Goal: Transaction & Acquisition: Purchase product/service

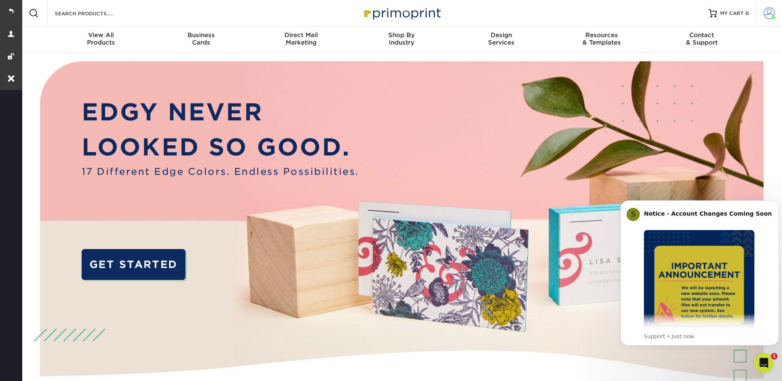
click at [770, 10] on span at bounding box center [770, 13] width 12 height 12
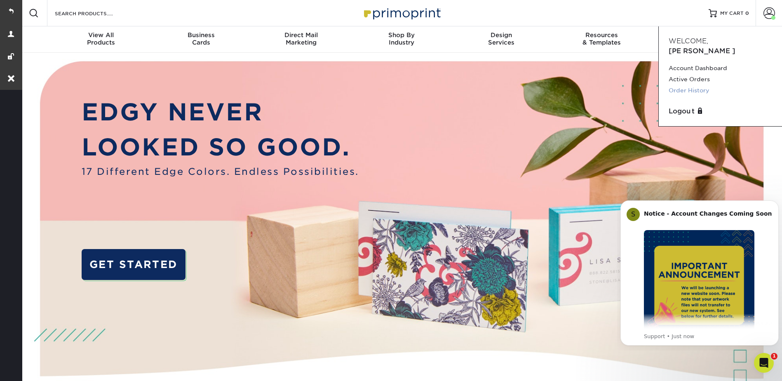
click at [692, 85] on link "Order History" at bounding box center [721, 90] width 104 height 11
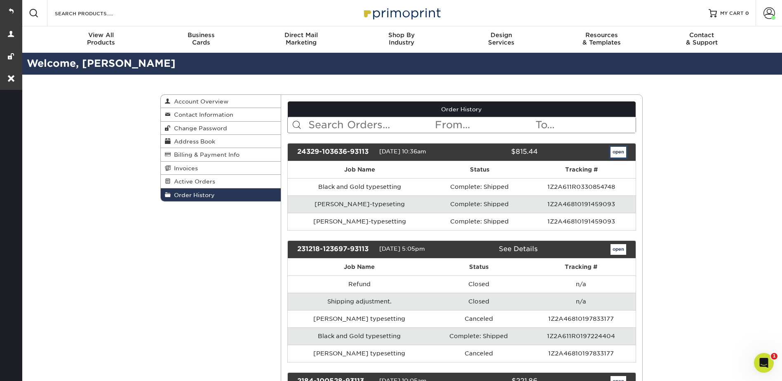
click at [625, 151] on link "open" at bounding box center [619, 152] width 16 height 11
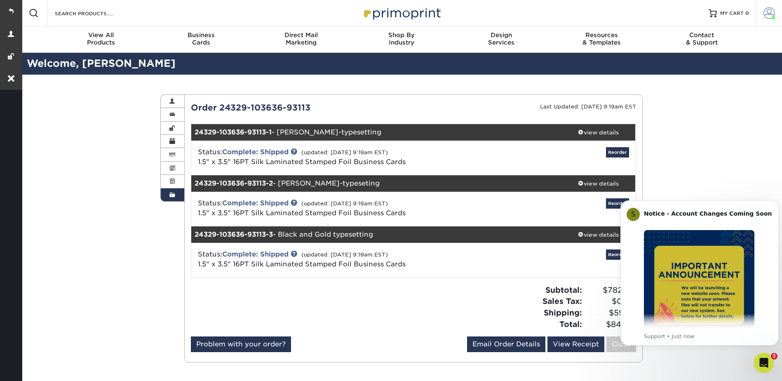
click at [774, 9] on span at bounding box center [770, 13] width 12 height 12
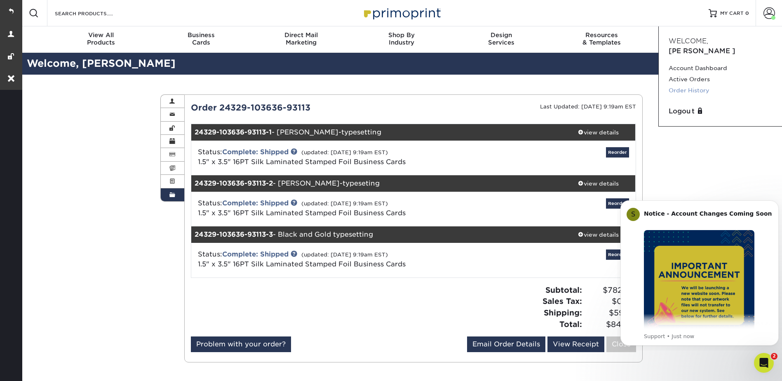
click at [681, 85] on link "Order History" at bounding box center [721, 90] width 104 height 11
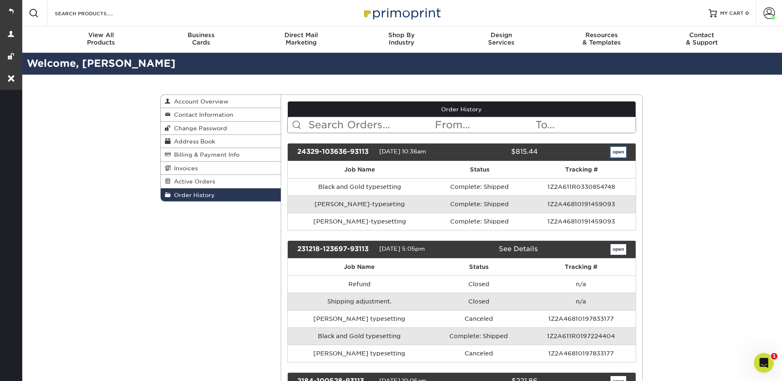
click at [620, 153] on link "open" at bounding box center [619, 152] width 16 height 11
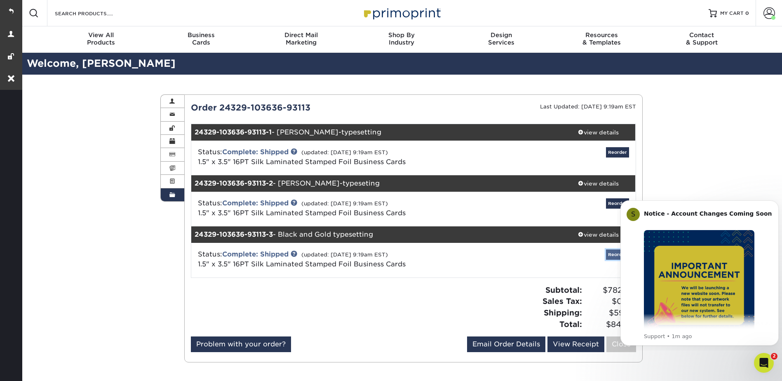
click at [613, 252] on link "Reorder" at bounding box center [617, 255] width 23 height 10
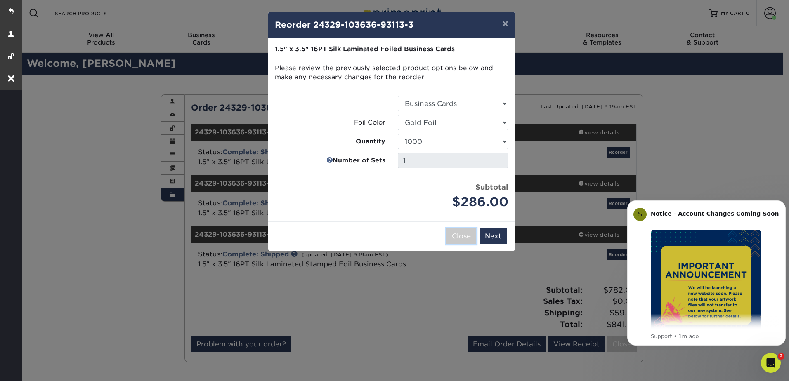
click at [460, 238] on button "Close" at bounding box center [461, 237] width 30 height 16
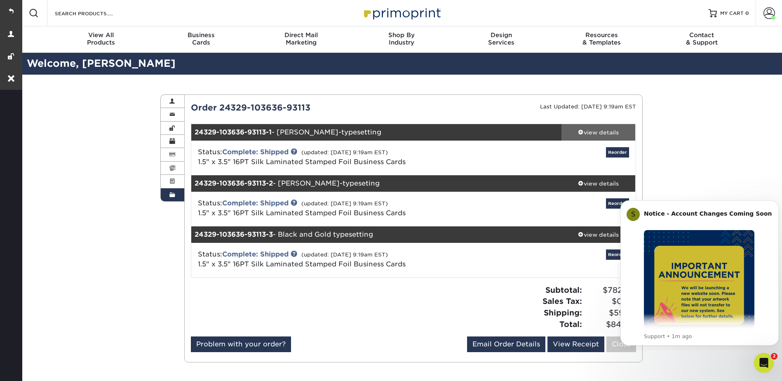
click at [591, 134] on div "view details" at bounding box center [599, 132] width 74 height 8
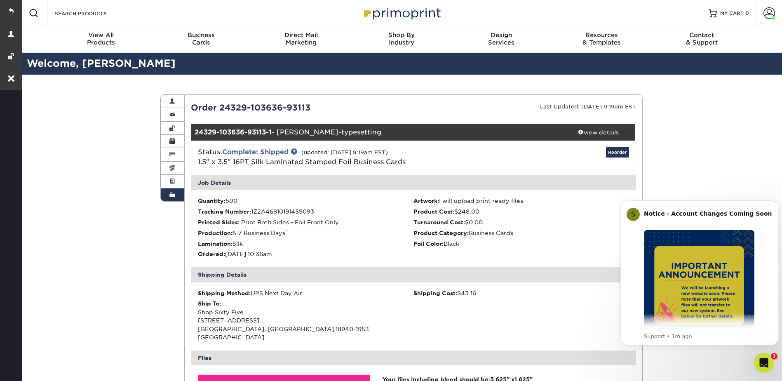
scroll to position [289, 0]
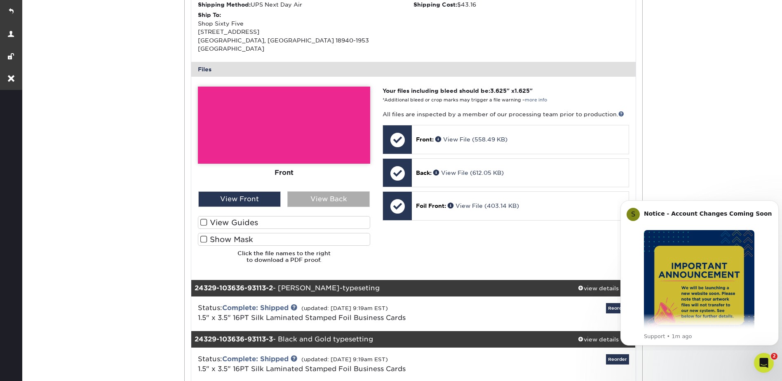
click at [300, 191] on div "View Back" at bounding box center [329, 199] width 82 height 16
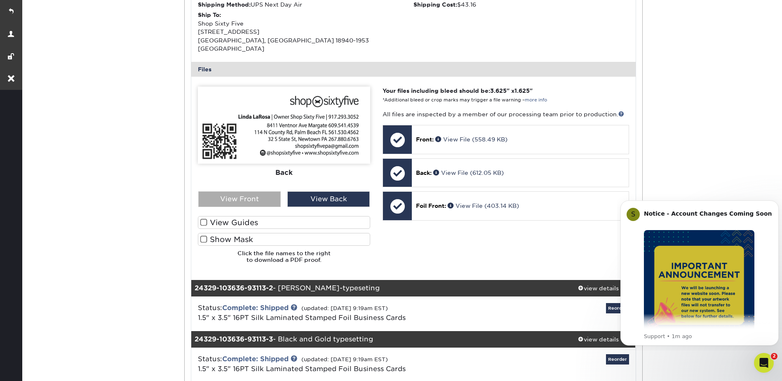
click at [259, 191] on div "View Front" at bounding box center [239, 199] width 82 height 16
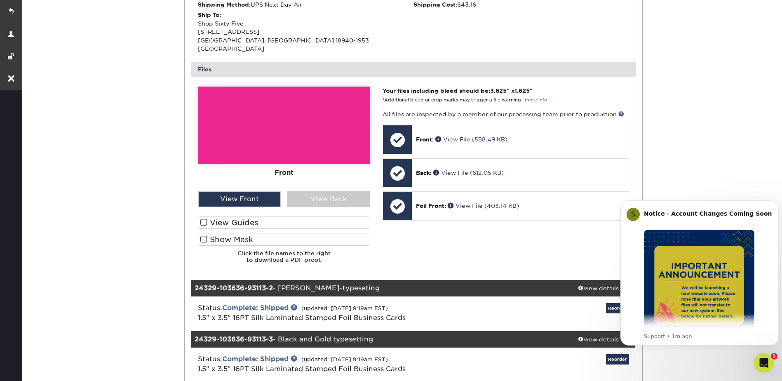
scroll to position [124, 0]
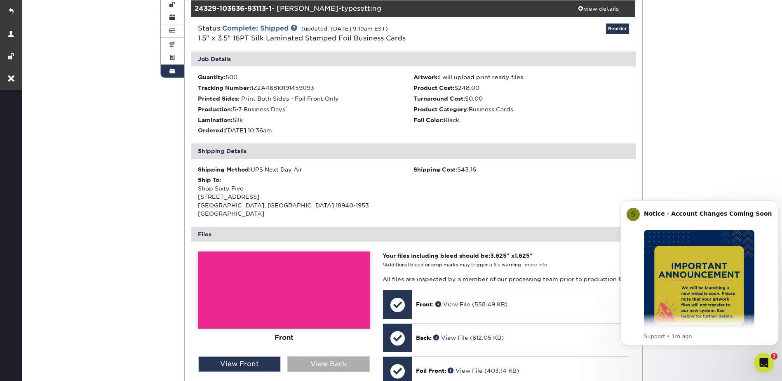
click at [323, 358] on div "View Back" at bounding box center [329, 364] width 82 height 16
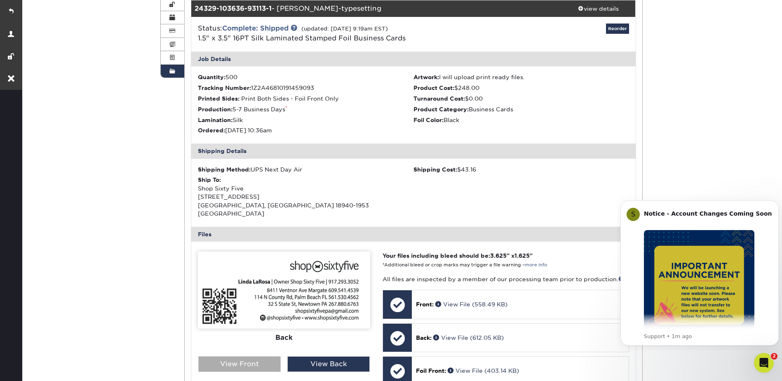
click at [244, 356] on div "View Front" at bounding box center [239, 364] width 82 height 16
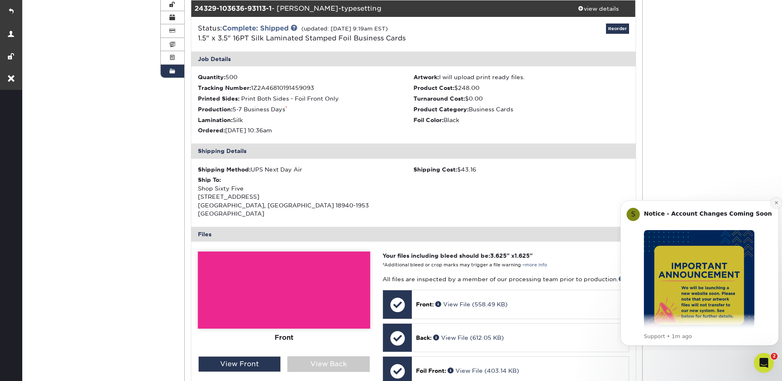
click at [776, 204] on icon "Dismiss notification" at bounding box center [776, 202] width 3 height 3
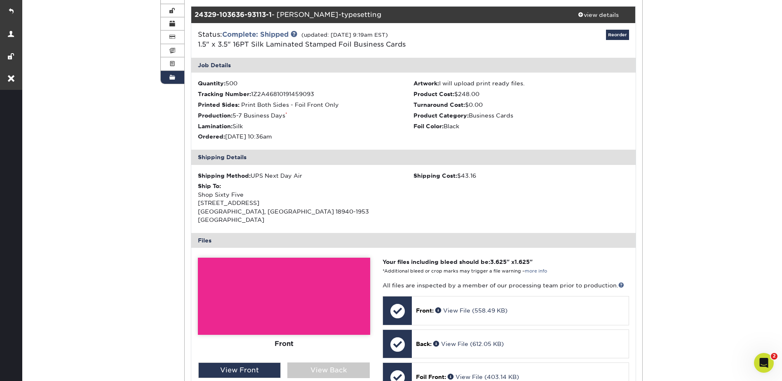
scroll to position [0, 0]
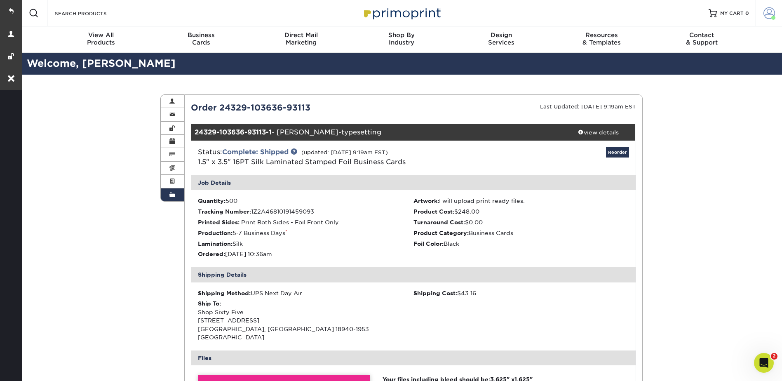
click at [768, 9] on span at bounding box center [770, 13] width 12 height 12
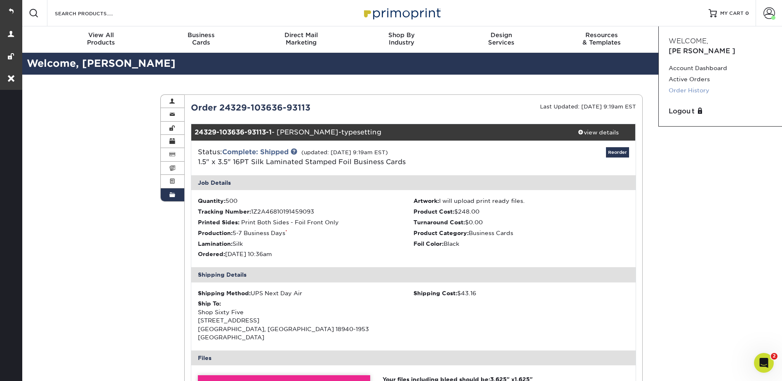
click at [680, 85] on link "Order History" at bounding box center [721, 90] width 104 height 11
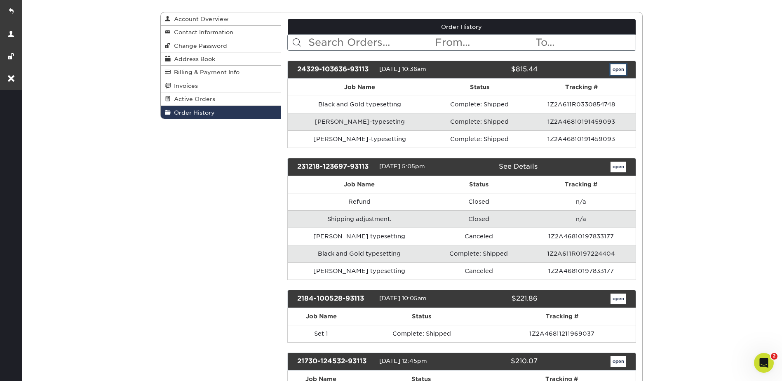
click at [618, 67] on link "open" at bounding box center [619, 69] width 16 height 11
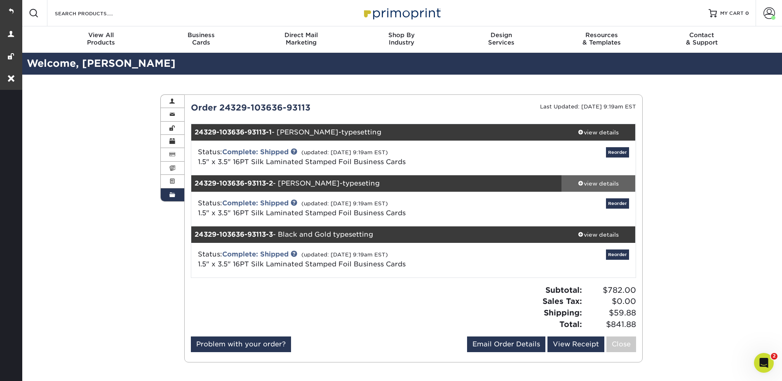
click at [597, 185] on div "view details" at bounding box center [599, 183] width 74 height 8
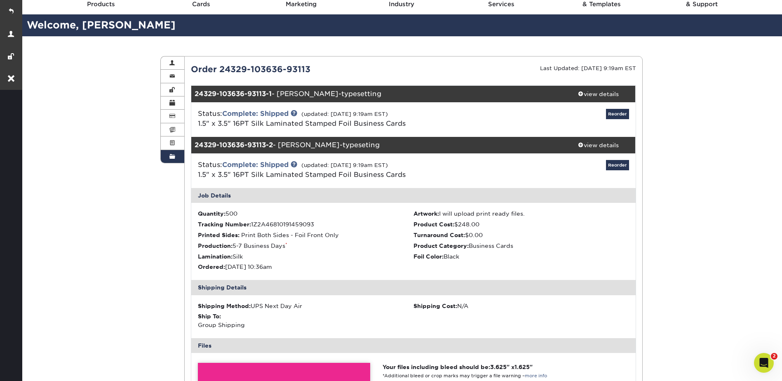
scroll to position [206, 0]
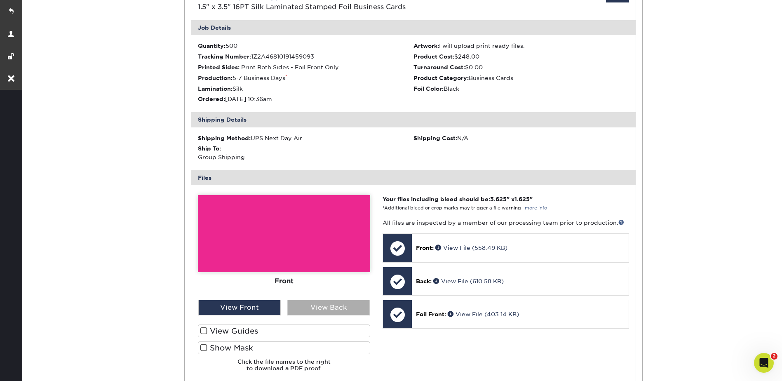
click at [316, 309] on div "View Back" at bounding box center [329, 308] width 82 height 16
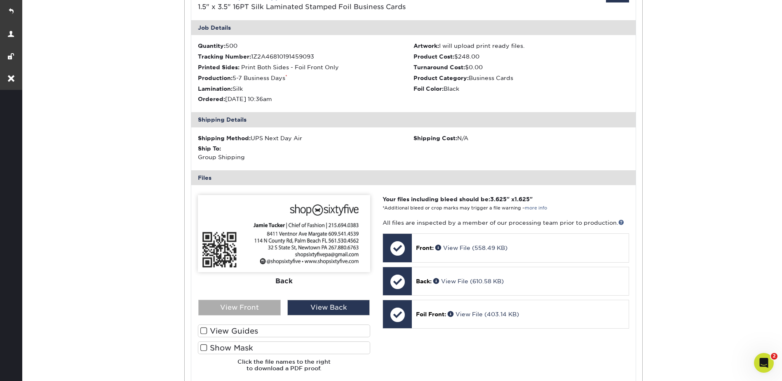
click at [246, 304] on div "View Front" at bounding box center [239, 308] width 82 height 16
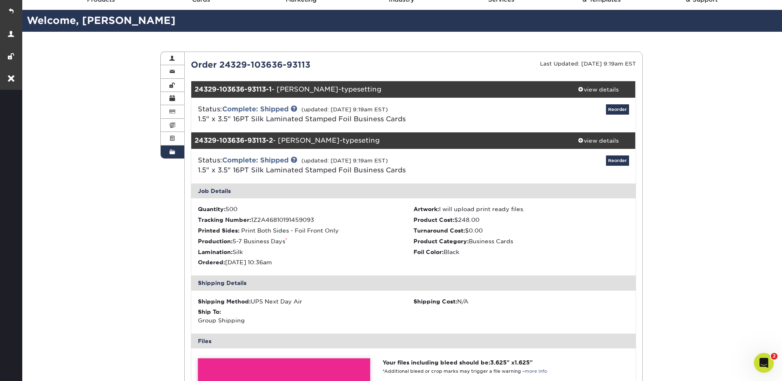
scroll to position [41, 0]
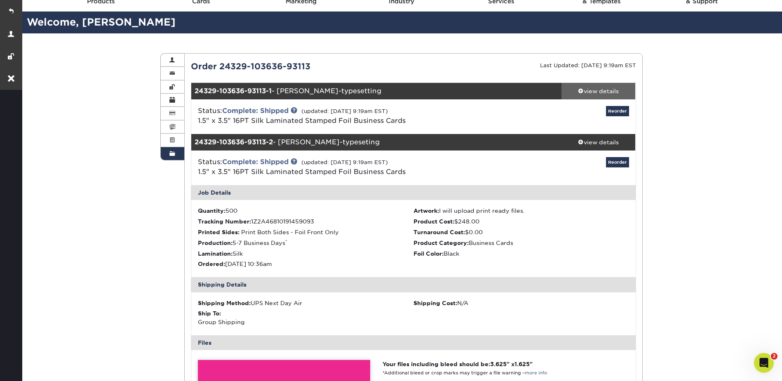
click at [595, 92] on div "view details" at bounding box center [599, 91] width 74 height 8
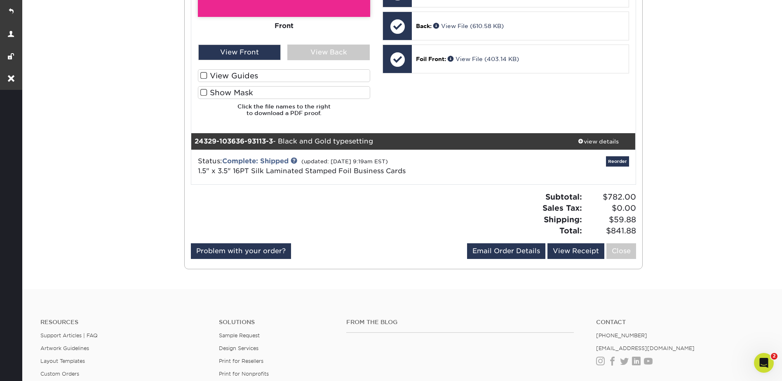
scroll to position [866, 0]
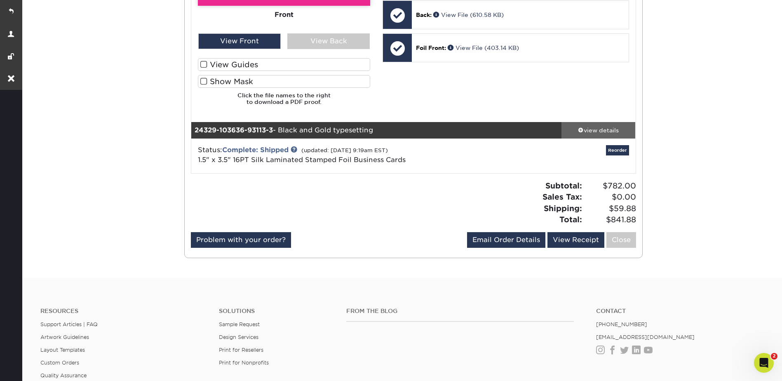
click at [592, 126] on div "view details" at bounding box center [599, 130] width 74 height 8
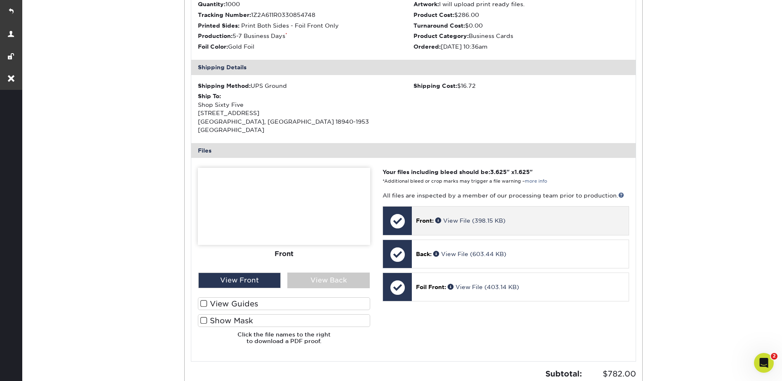
scroll to position [1155, 0]
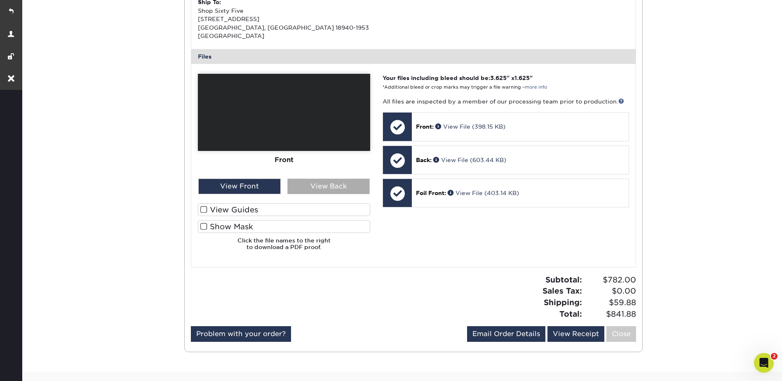
click at [302, 179] on div "View Back" at bounding box center [329, 187] width 82 height 16
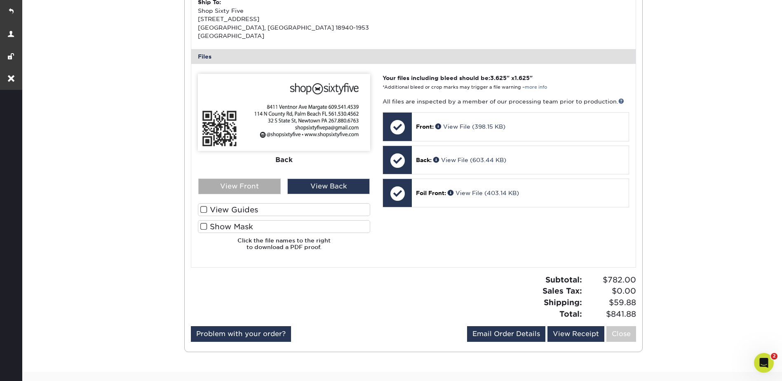
click at [239, 179] on div "View Front" at bounding box center [239, 187] width 82 height 16
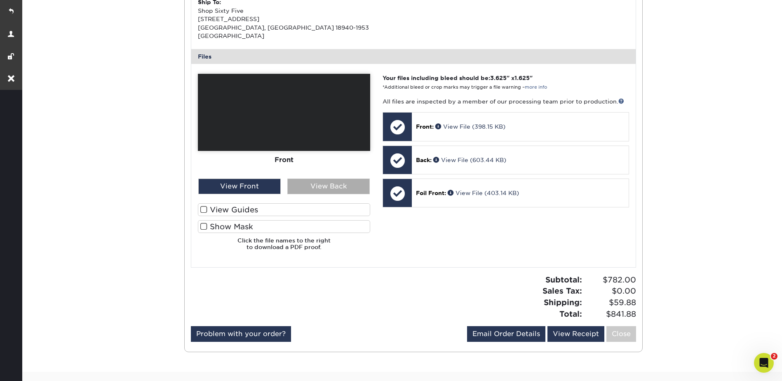
click at [322, 179] on div "View Back" at bounding box center [329, 187] width 82 height 16
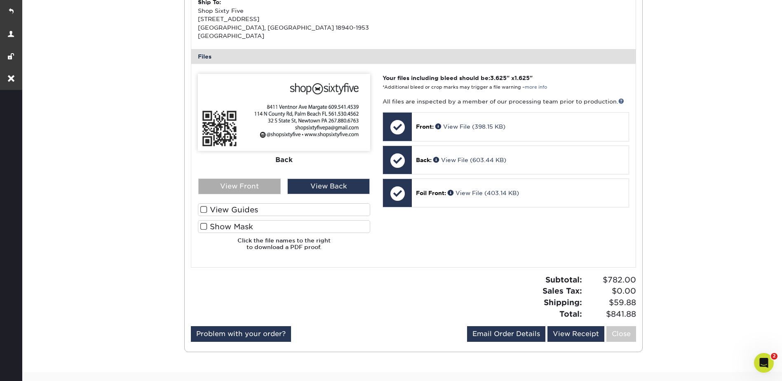
click at [247, 179] on div "View Front" at bounding box center [239, 187] width 82 height 16
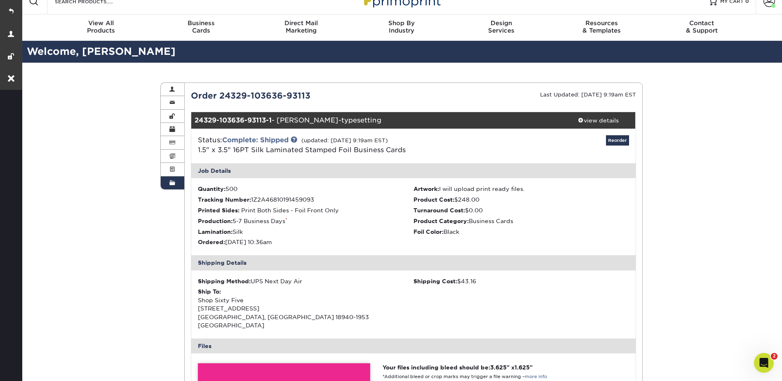
scroll to position [0, 0]
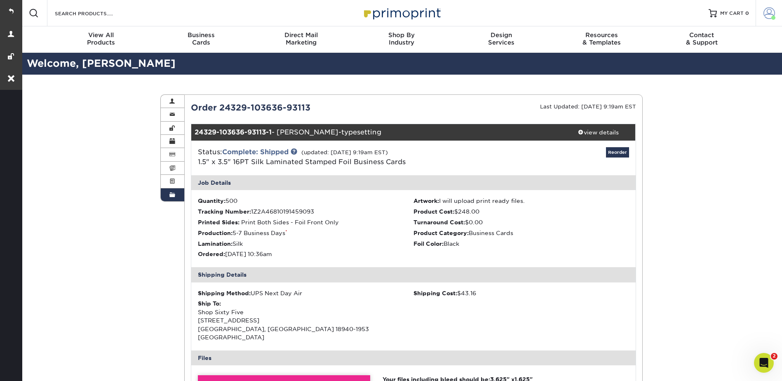
click at [773, 7] on link "Account" at bounding box center [769, 13] width 26 height 26
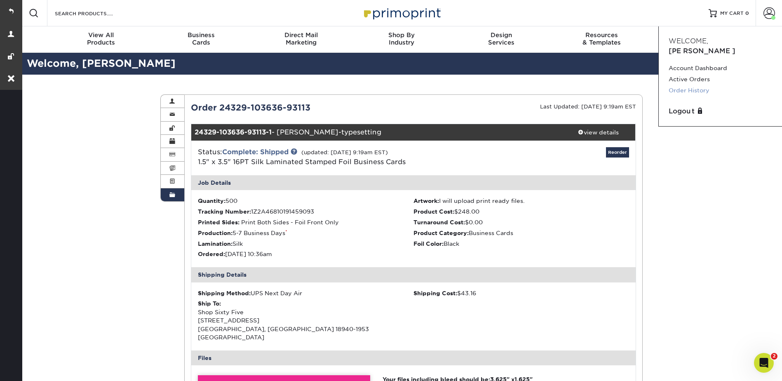
click at [695, 85] on link "Order History" at bounding box center [721, 90] width 104 height 11
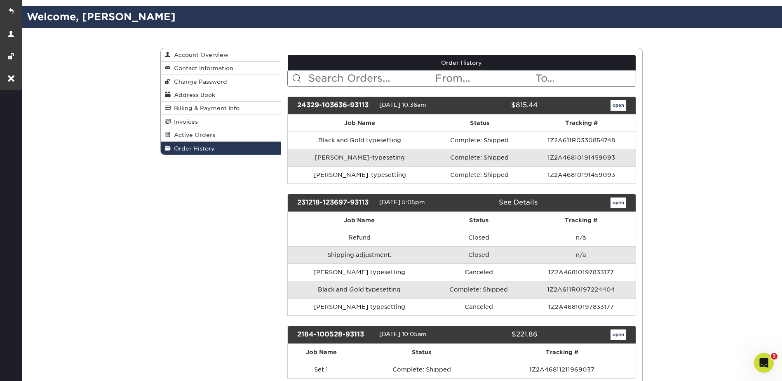
scroll to position [82, 0]
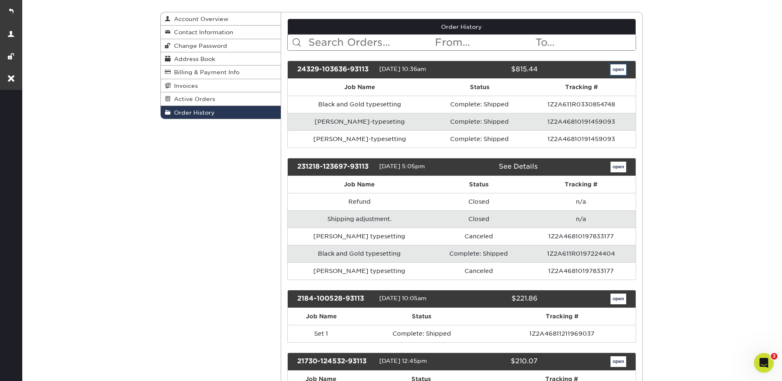
click at [617, 73] on link "open" at bounding box center [619, 69] width 16 height 11
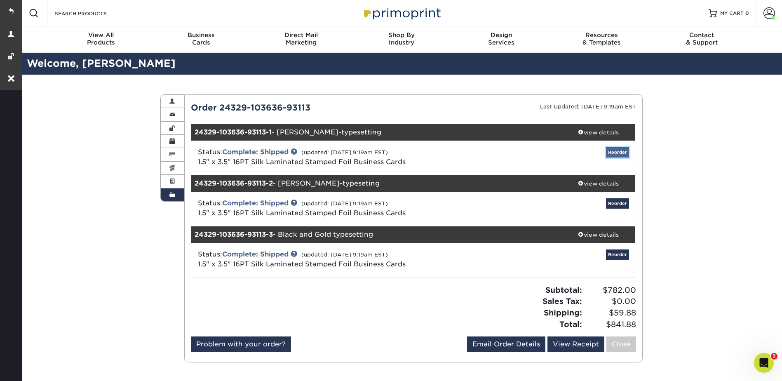
click at [623, 152] on link "Reorder" at bounding box center [617, 152] width 23 height 10
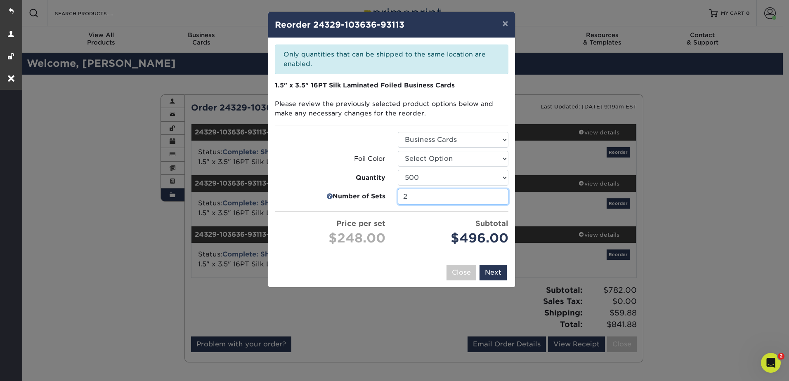
click at [498, 193] on input "2" at bounding box center [453, 197] width 111 height 16
type input "1"
click at [501, 198] on input "1" at bounding box center [453, 197] width 111 height 16
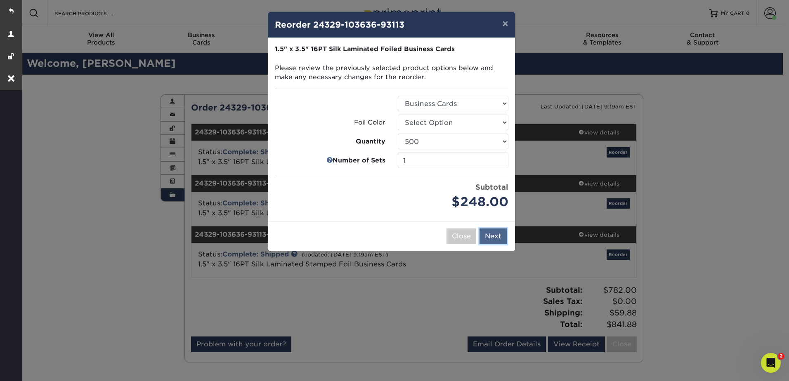
click at [494, 234] on button "Next" at bounding box center [492, 237] width 27 height 16
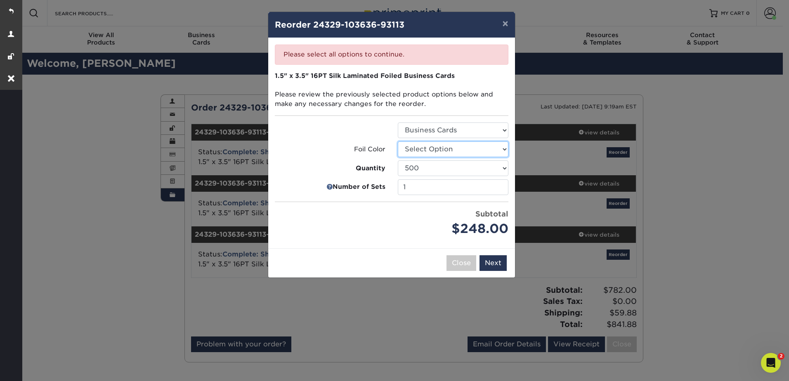
click at [413, 146] on select "Select Option Silver Foil Rose Gold Foil Red Foil (null) Gold Foil Copper Foil …" at bounding box center [453, 149] width 111 height 16
select select "acffa4a5-22f9-4585-ba3f-0adaa54b8c85"
click at [398, 141] on select "Select Option Silver Foil Rose Gold Foil Red Foil (null) Gold Foil Copper Foil …" at bounding box center [453, 149] width 111 height 16
click at [490, 268] on button "Next" at bounding box center [492, 263] width 27 height 16
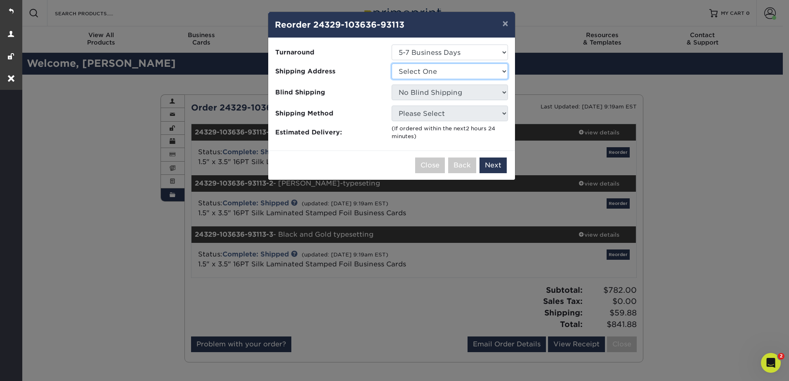
click at [417, 69] on select "Select One Palm beach Shop Sixty Five" at bounding box center [449, 72] width 116 height 16
select select "257756"
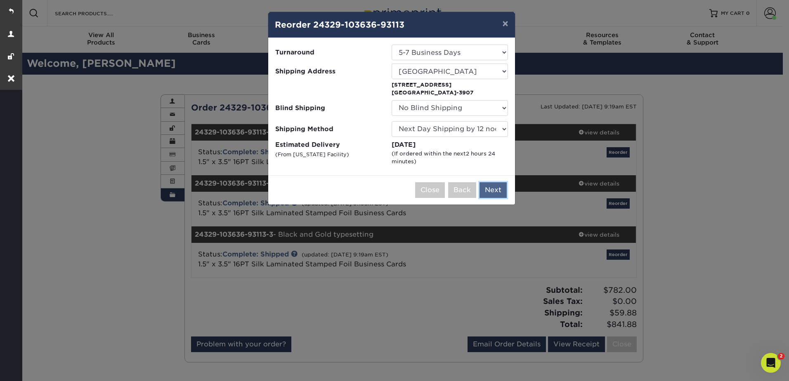
click at [497, 186] on button "Next" at bounding box center [492, 190] width 27 height 16
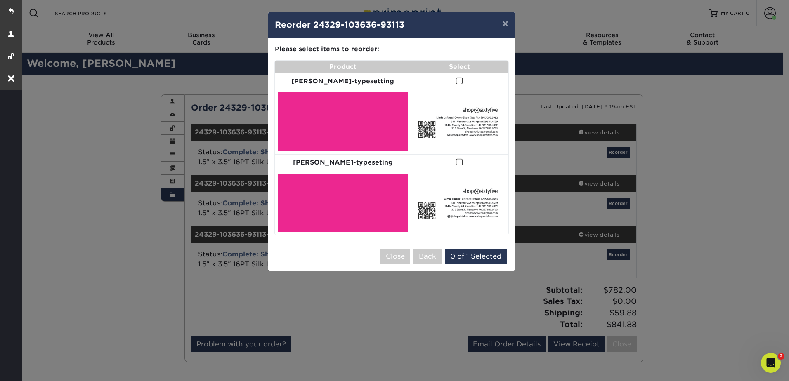
click at [456, 81] on span at bounding box center [459, 81] width 7 height 8
click at [0, 0] on input "checkbox" at bounding box center [0, 0] width 0 height 0
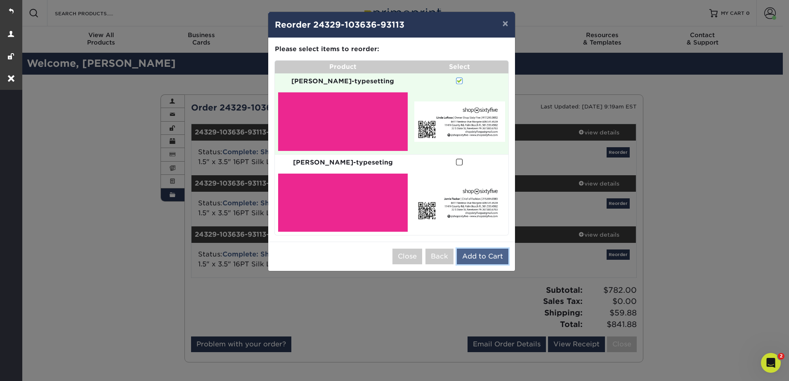
click at [479, 252] on button "Add to Cart" at bounding box center [483, 257] width 52 height 16
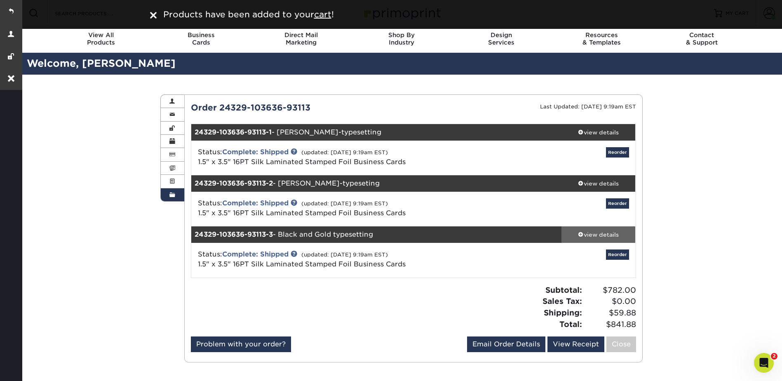
click at [602, 234] on div "view details" at bounding box center [599, 235] width 74 height 8
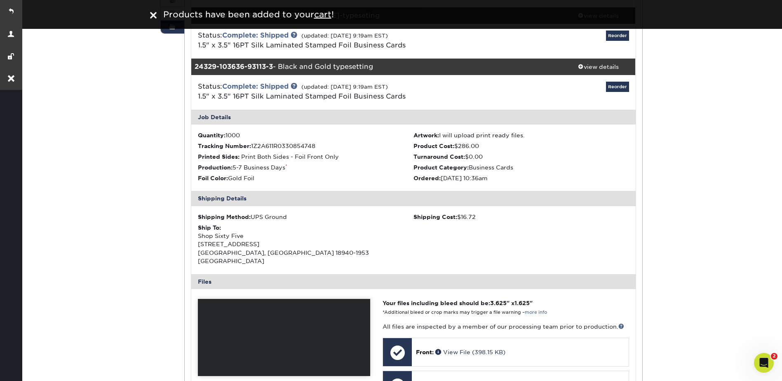
scroll to position [289, 0]
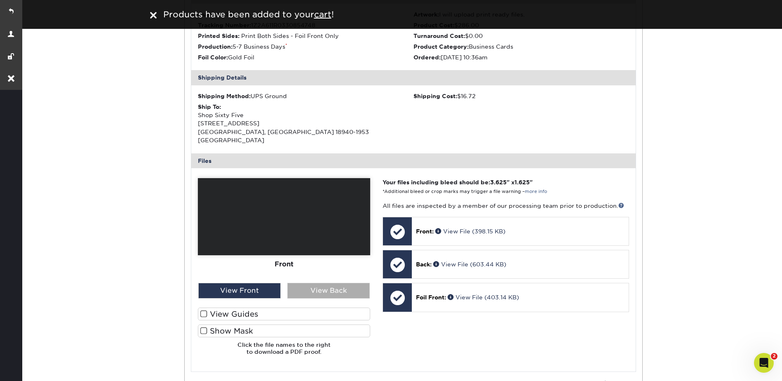
click at [335, 283] on div "View Back" at bounding box center [329, 291] width 82 height 16
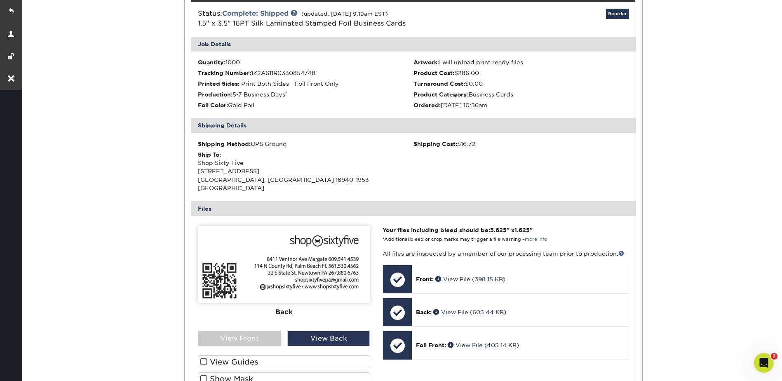
scroll to position [206, 0]
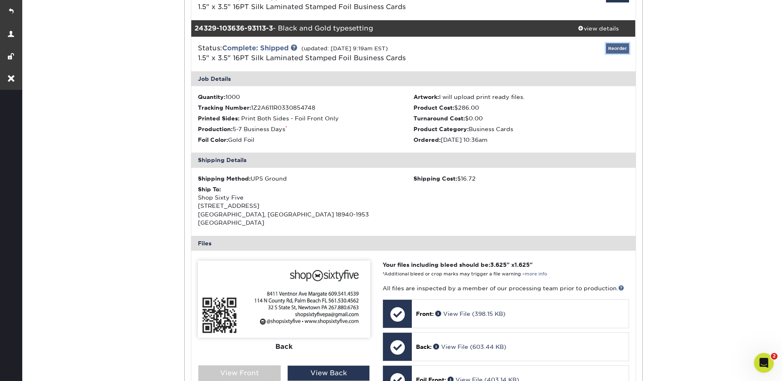
click at [620, 49] on link "Reorder" at bounding box center [617, 48] width 23 height 10
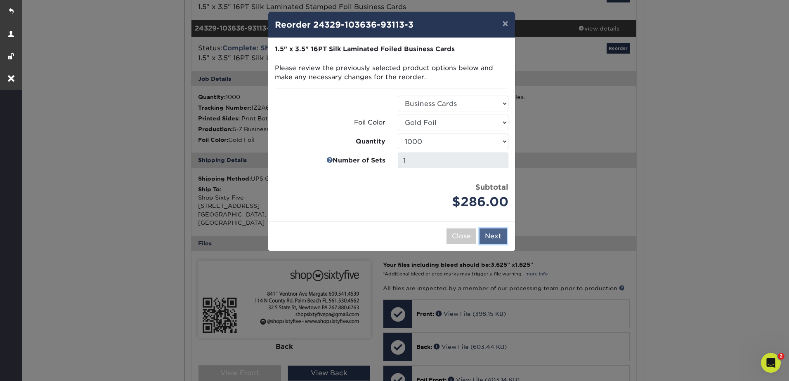
click at [493, 236] on button "Next" at bounding box center [492, 237] width 27 height 16
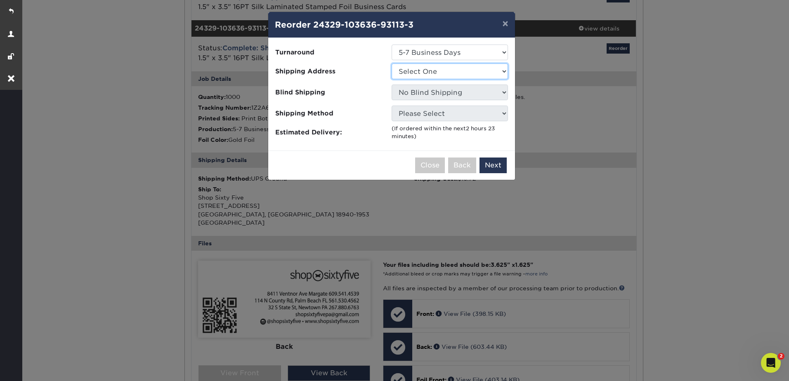
drag, startPoint x: 429, startPoint y: 71, endPoint x: 431, endPoint y: 78, distance: 6.7
click at [429, 71] on select "Select One Palm beach Shop Sixty Five" at bounding box center [449, 72] width 116 height 16
select select "257756"
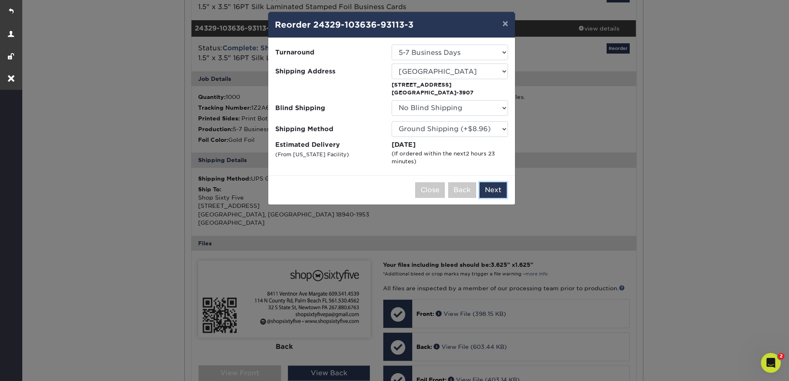
click at [490, 187] on button "Next" at bounding box center [492, 190] width 27 height 16
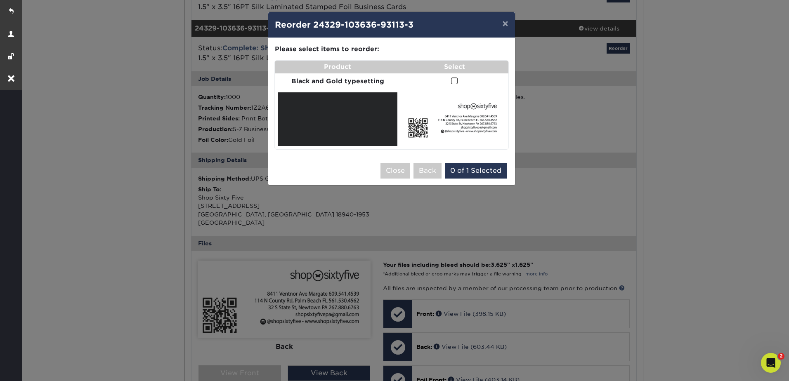
click at [455, 79] on span at bounding box center [454, 81] width 7 height 8
click at [0, 0] on input "checkbox" at bounding box center [0, 0] width 0 height 0
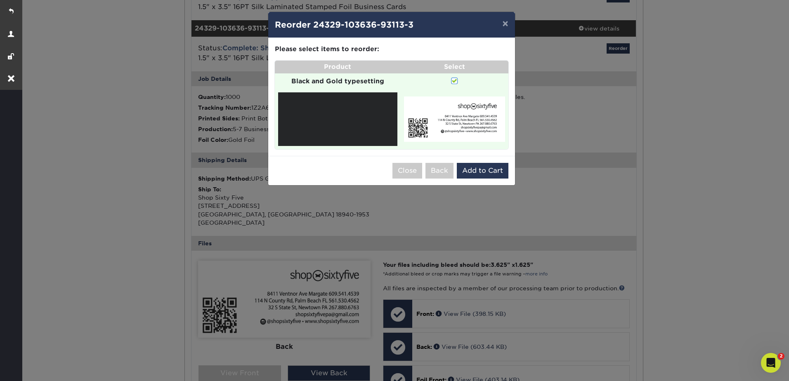
click at [490, 179] on div "Close Back 0 of 1 Selected Add to Cart" at bounding box center [391, 170] width 247 height 29
click at [489, 169] on button "Add to Cart" at bounding box center [483, 171] width 52 height 16
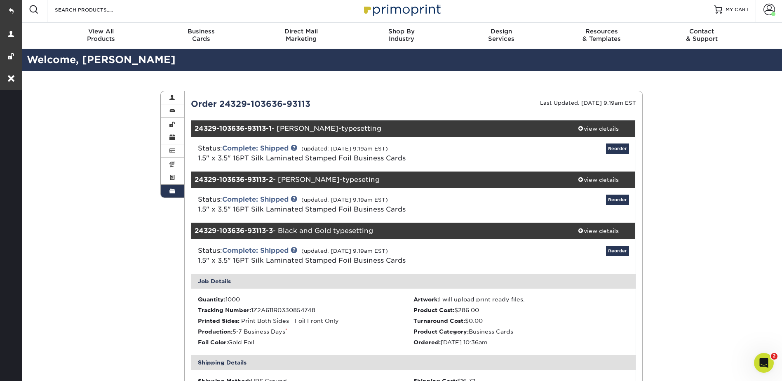
scroll to position [0, 0]
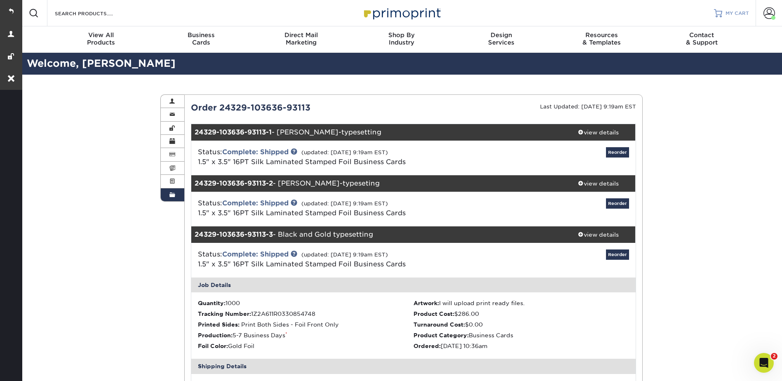
click at [738, 9] on link "MY CART" at bounding box center [731, 13] width 35 height 26
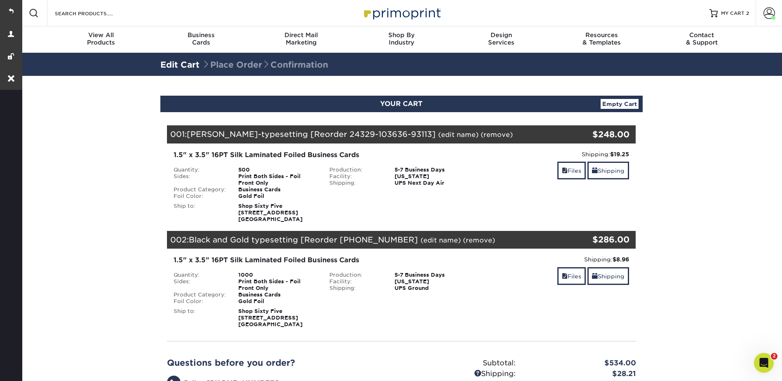
click at [438, 134] on link "(edit name)" at bounding box center [458, 135] width 40 height 8
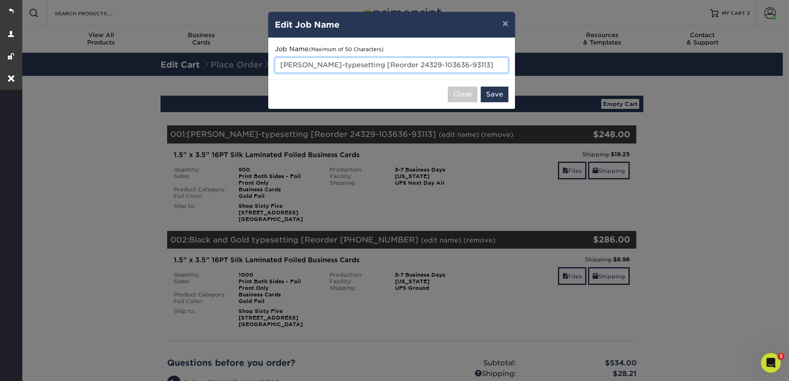
drag, startPoint x: 343, startPoint y: 64, endPoint x: 463, endPoint y: 64, distance: 120.4
click at [463, 64] on input "Linda-typesetting [Reorder 24329-103636-93113]" at bounding box center [391, 65] width 233 height 16
type input "[PERSON_NAME]-typesetting"
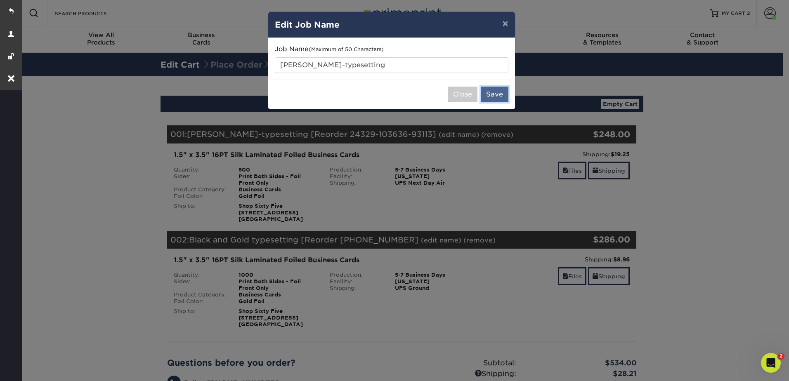
click at [488, 92] on button "Save" at bounding box center [495, 95] width 28 height 16
click at [575, 169] on div "× Edit Job Name Job Name (Maximum of 50 Characters) Linda-typesetting Close Suc…" at bounding box center [394, 190] width 789 height 381
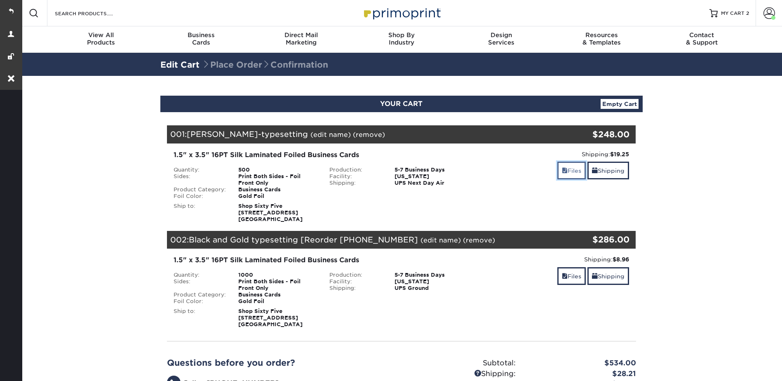
click at [571, 174] on link "Files" at bounding box center [572, 171] width 28 height 18
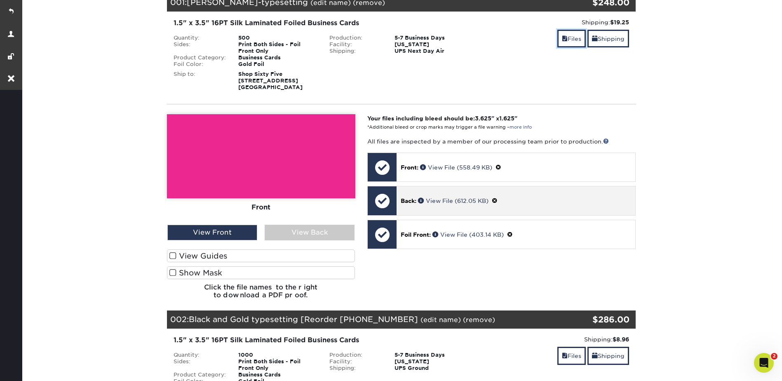
scroll to position [206, 0]
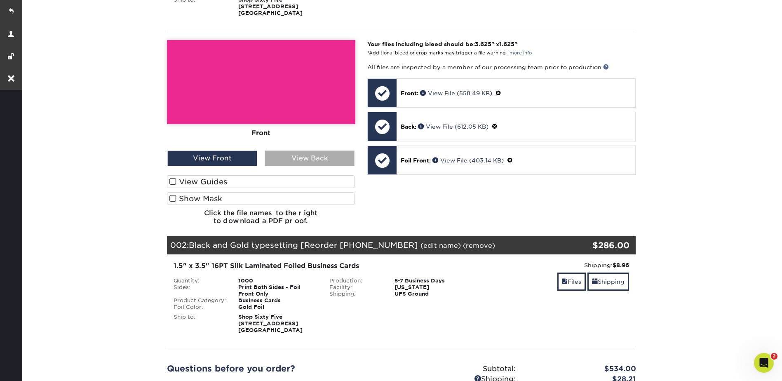
click at [310, 157] on div "View Back" at bounding box center [310, 159] width 90 height 16
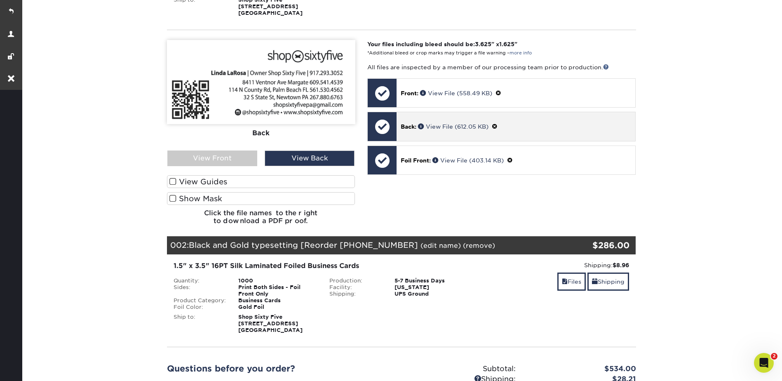
click at [498, 125] on span at bounding box center [495, 126] width 6 height 7
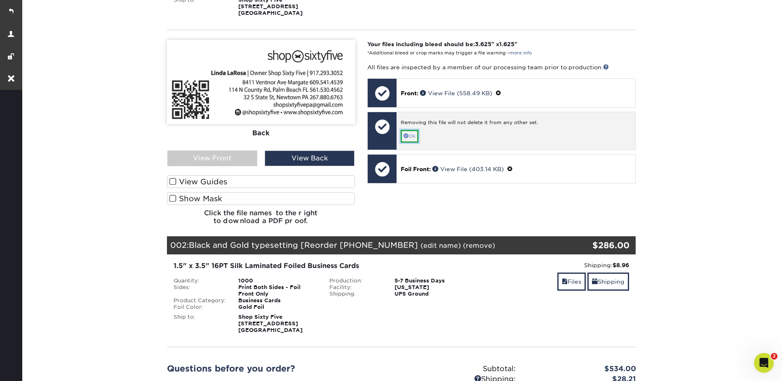
click at [408, 135] on span at bounding box center [406, 135] width 5 height 5
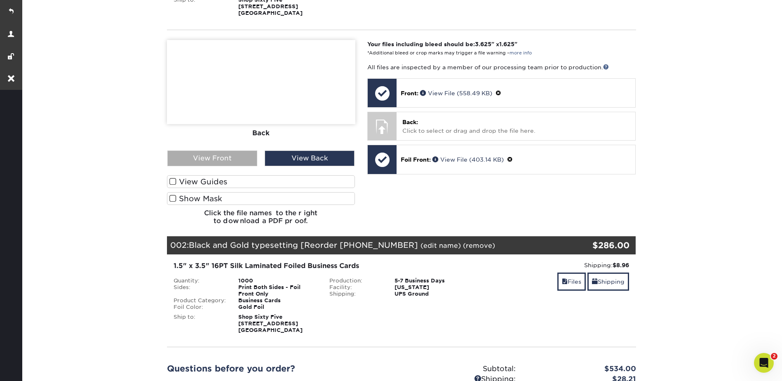
click at [220, 158] on div "View Front" at bounding box center [212, 159] width 90 height 16
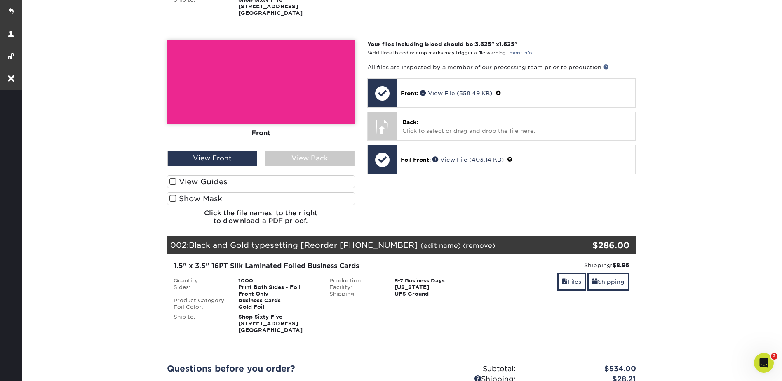
click at [225, 201] on label "Show Mask" at bounding box center [261, 198] width 189 height 13
click at [0, 0] on input "Show Mask" at bounding box center [0, 0] width 0 height 0
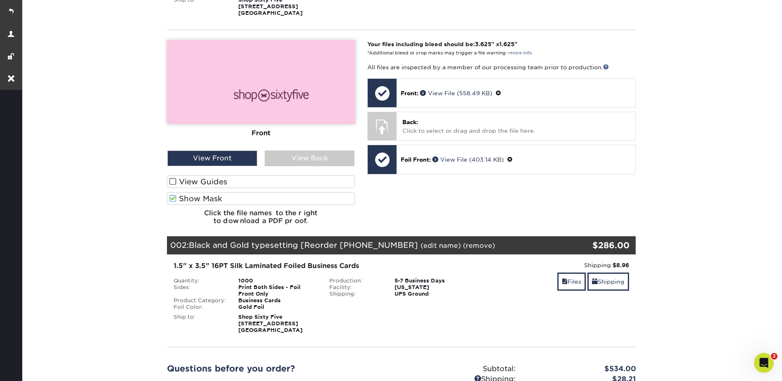
click at [225, 201] on label "Show Mask" at bounding box center [261, 198] width 189 height 13
click at [0, 0] on input "Show Mask" at bounding box center [0, 0] width 0 height 0
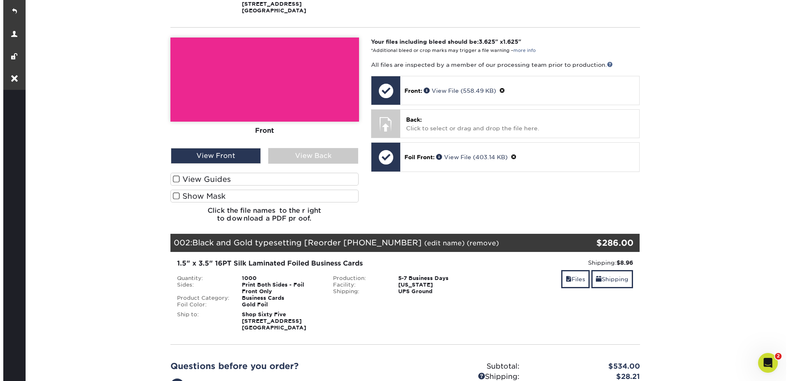
scroll to position [371, 0]
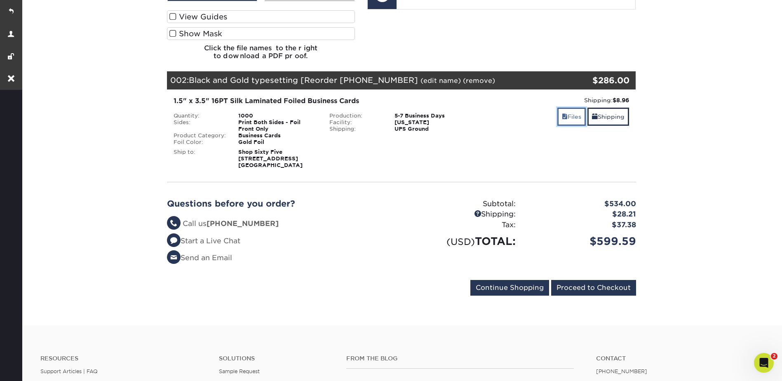
click at [571, 123] on link "Files" at bounding box center [572, 117] width 28 height 18
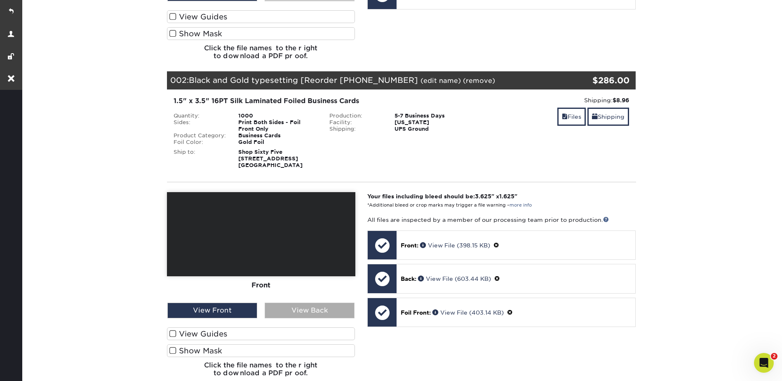
click at [294, 312] on div "View Back" at bounding box center [310, 311] width 90 height 16
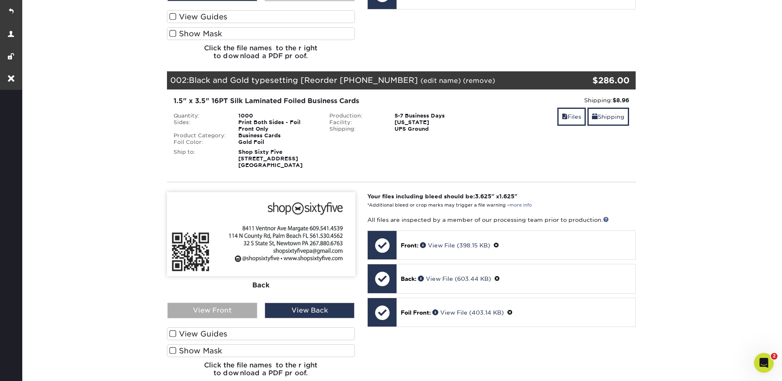
click at [232, 309] on div "View Front" at bounding box center [212, 311] width 90 height 16
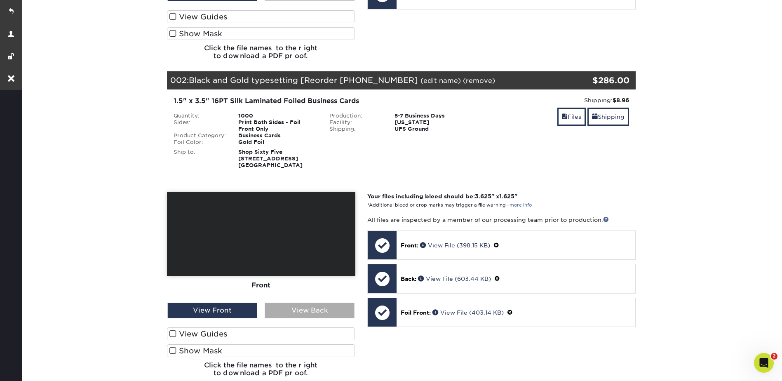
click at [295, 309] on div "View Back" at bounding box center [310, 311] width 90 height 16
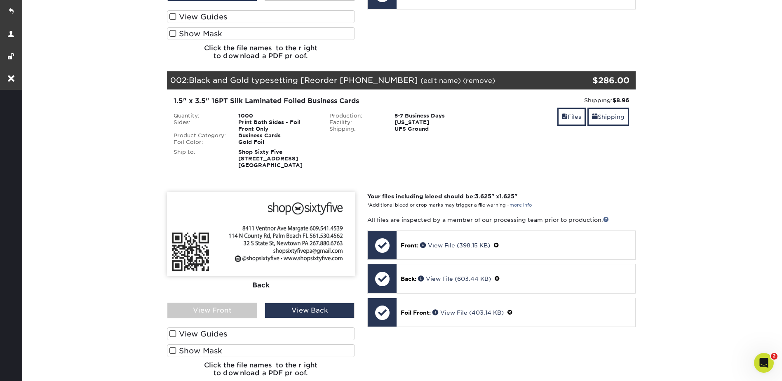
click at [428, 79] on link "(edit name)" at bounding box center [441, 81] width 40 height 8
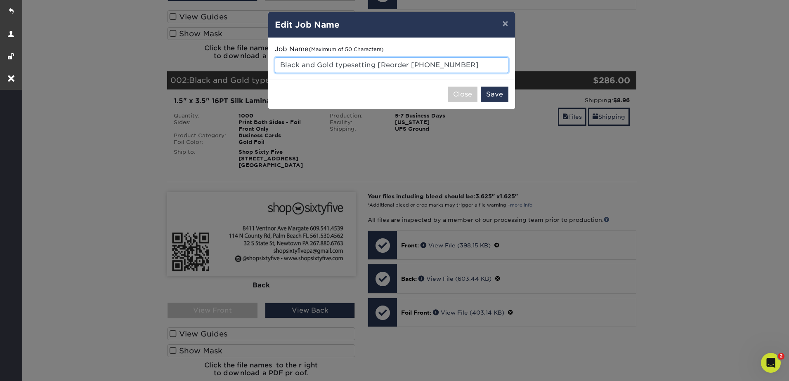
drag, startPoint x: 373, startPoint y: 64, endPoint x: 489, endPoint y: 65, distance: 115.9
click at [489, 65] on input "Black and Gold typesetting [Reorder 24329-103636-9" at bounding box center [391, 65] width 233 height 16
type input "Black and Gold typesetting"
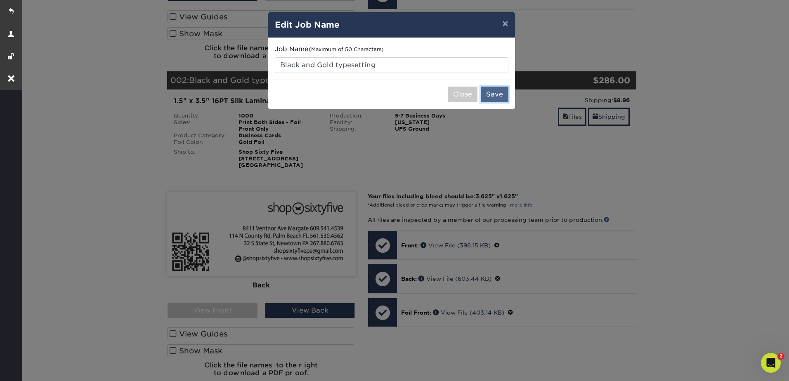
click at [496, 93] on button "Save" at bounding box center [495, 95] width 28 height 16
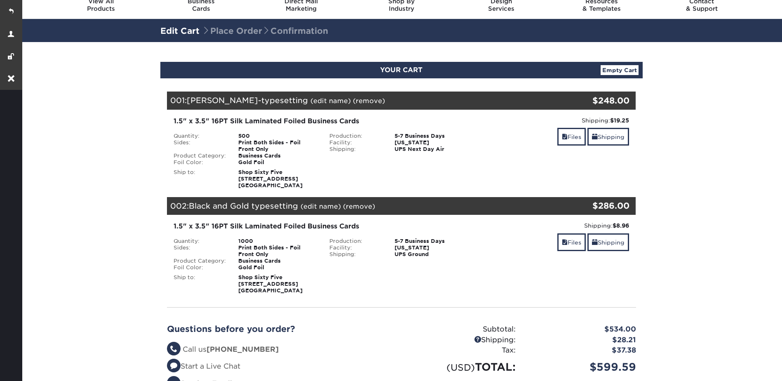
scroll to position [82, 0]
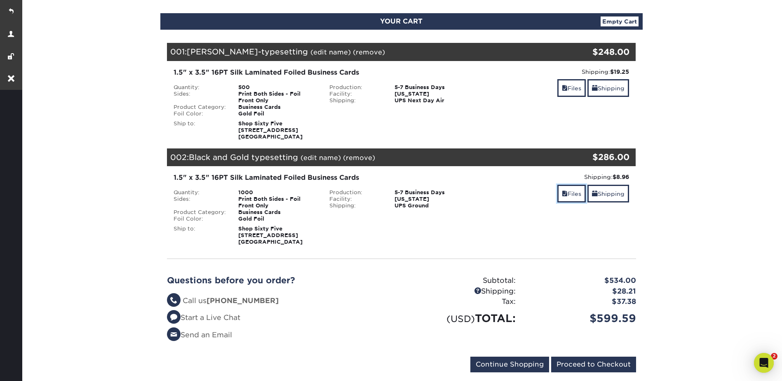
drag, startPoint x: 565, startPoint y: 193, endPoint x: 553, endPoint y: 195, distance: 12.0
click at [566, 193] on link "Files" at bounding box center [572, 194] width 28 height 18
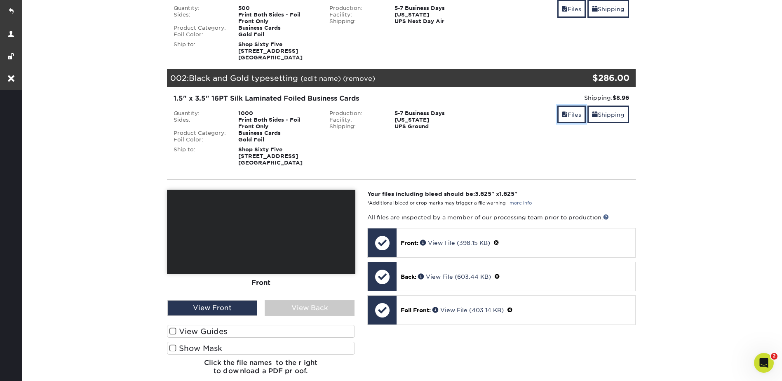
scroll to position [206, 0]
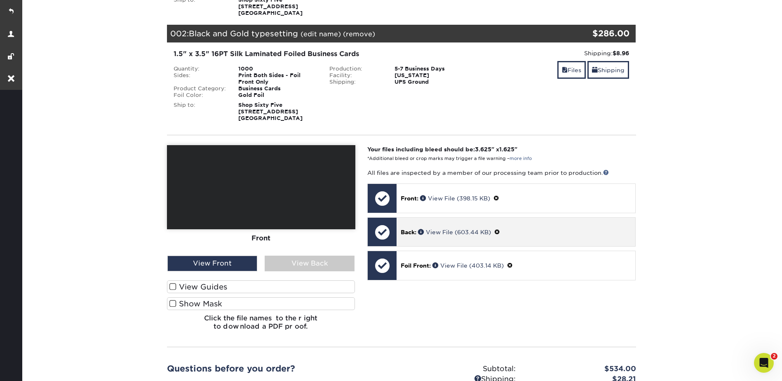
click at [500, 232] on span at bounding box center [498, 232] width 6 height 7
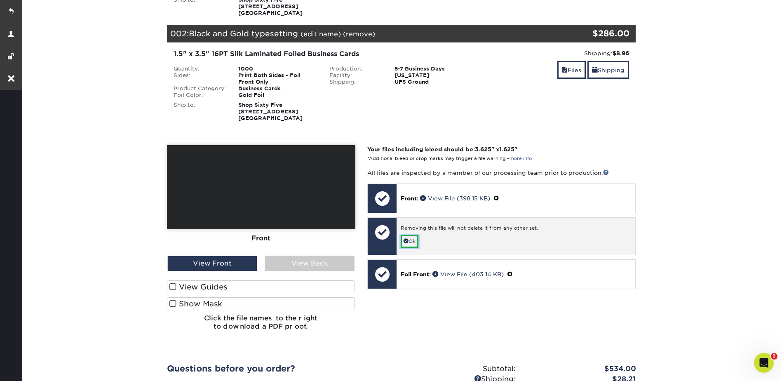
click at [410, 239] on link "Ok" at bounding box center [410, 241] width 18 height 13
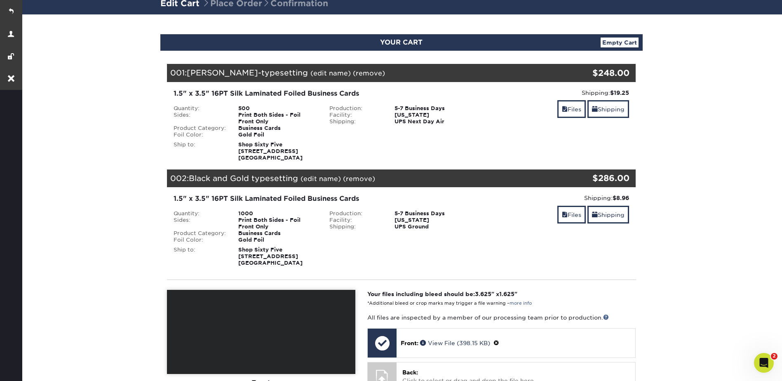
scroll to position [0, 0]
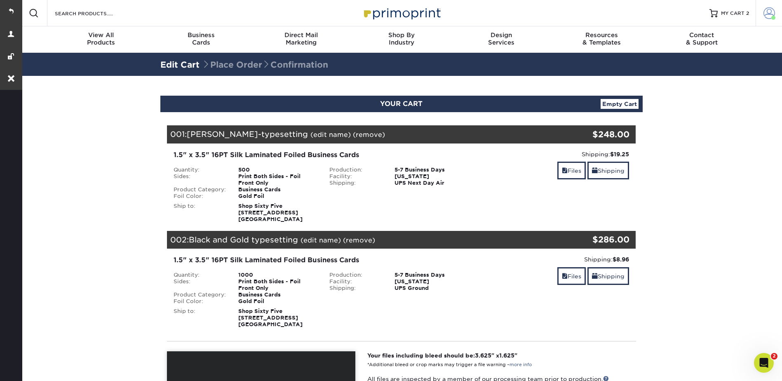
click at [766, 9] on span at bounding box center [770, 13] width 12 height 12
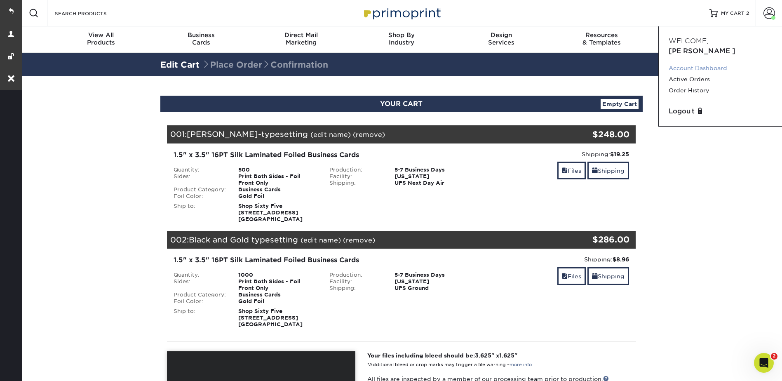
click at [686, 63] on link "Account Dashboard" at bounding box center [721, 68] width 104 height 11
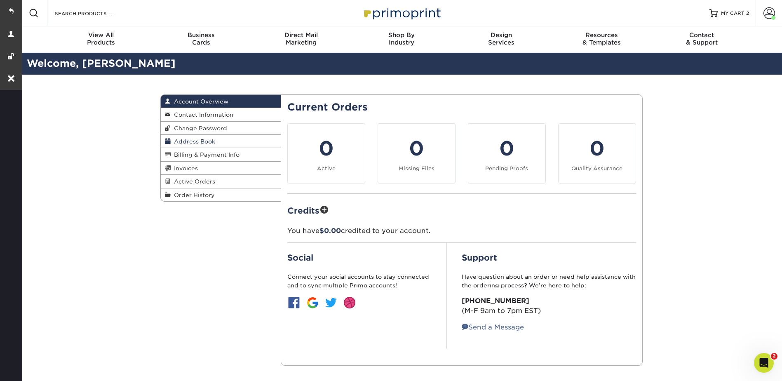
click at [197, 142] on span "Address Book" at bounding box center [193, 141] width 45 height 7
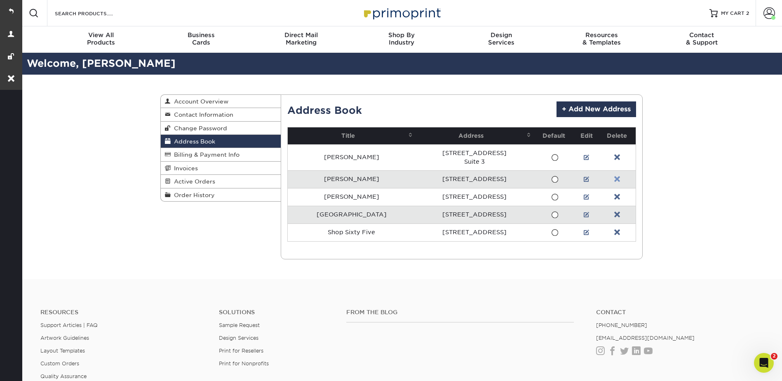
click at [615, 178] on link at bounding box center [618, 179] width 6 height 7
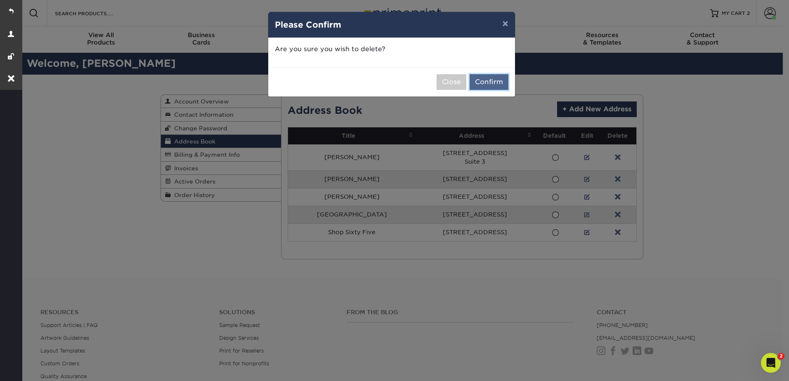
click at [490, 85] on button "Confirm" at bounding box center [488, 82] width 39 height 16
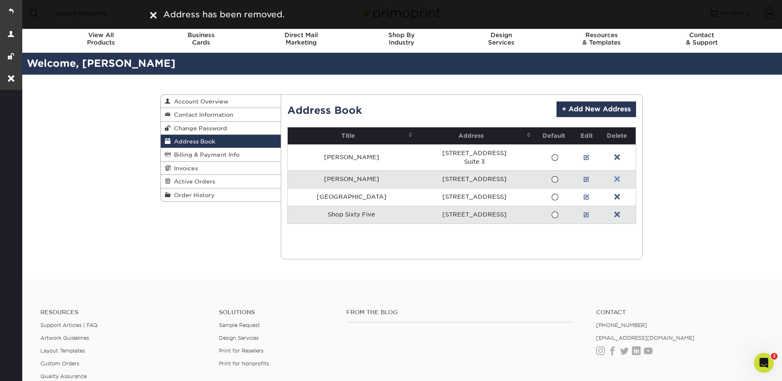
click at [615, 181] on link at bounding box center [618, 179] width 6 height 7
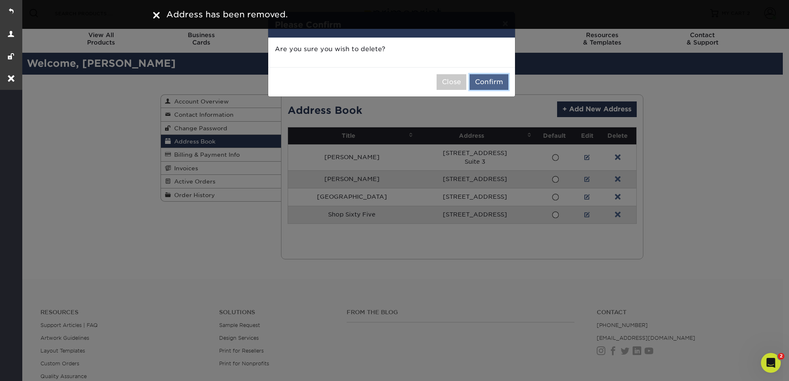
click at [479, 75] on button "Confirm" at bounding box center [488, 82] width 39 height 16
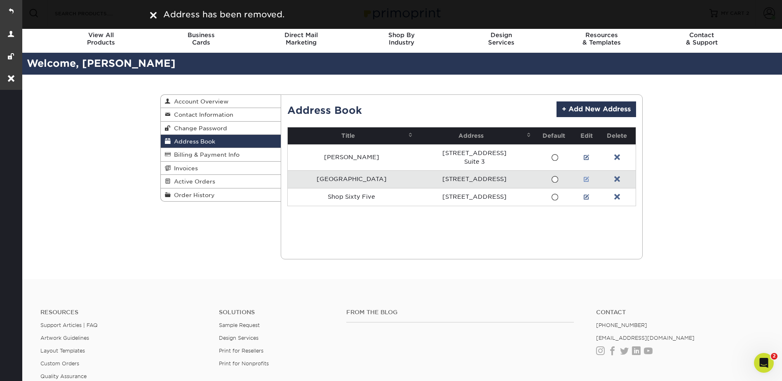
click at [584, 178] on link at bounding box center [587, 179] width 6 height 7
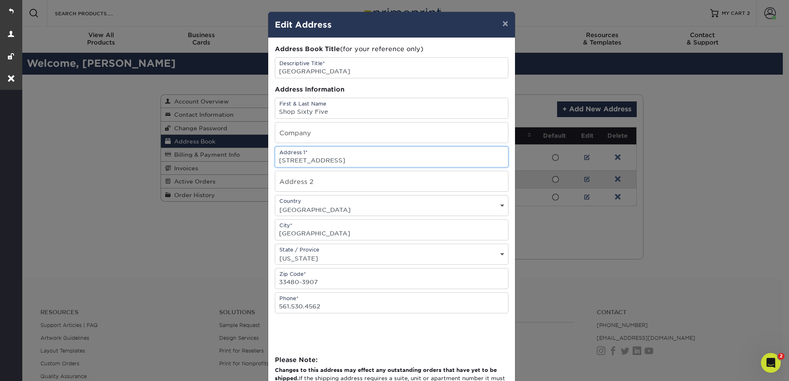
drag, startPoint x: 338, startPoint y: 160, endPoint x: 275, endPoint y: 158, distance: 63.1
click at [275, 158] on input "114 N COUNTY RD" at bounding box center [391, 157] width 233 height 20
paste input "08 North County Rd"
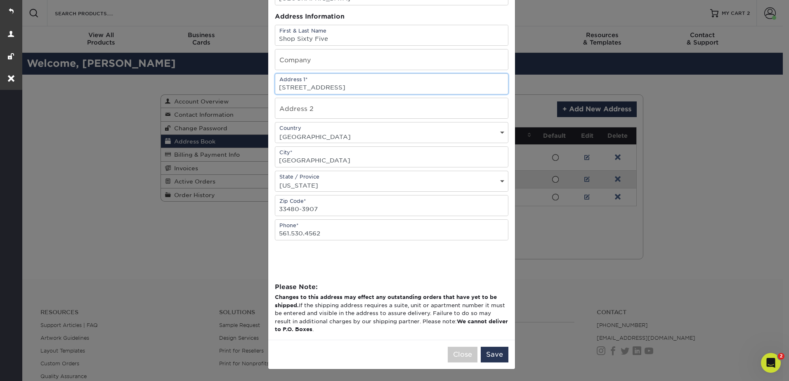
type input "108 North County Rd"
click at [498, 356] on button "Save" at bounding box center [495, 355] width 28 height 16
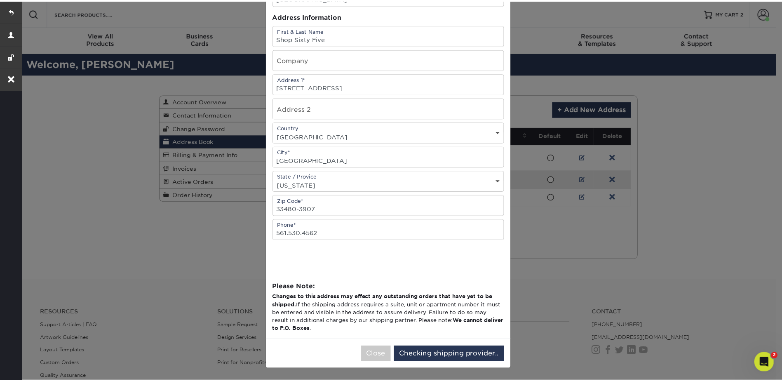
scroll to position [0, 0]
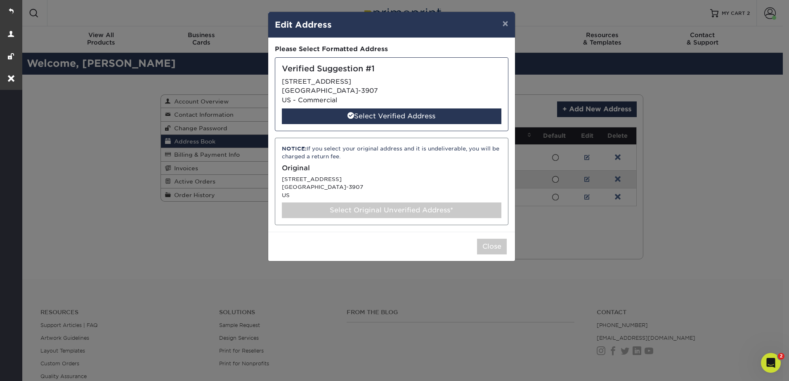
click at [335, 83] on div "Verified Suggestion #1 108 N COUNTY RD PALM BEACH, FL 33480-3907 US - Commercia…" at bounding box center [391, 94] width 233 height 74
